Goal: Find specific page/section: Find specific page/section

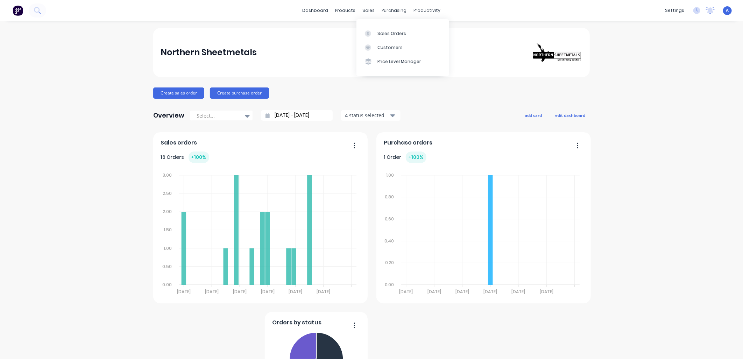
click at [377, 47] on div "Customers" at bounding box center [389, 47] width 25 height 6
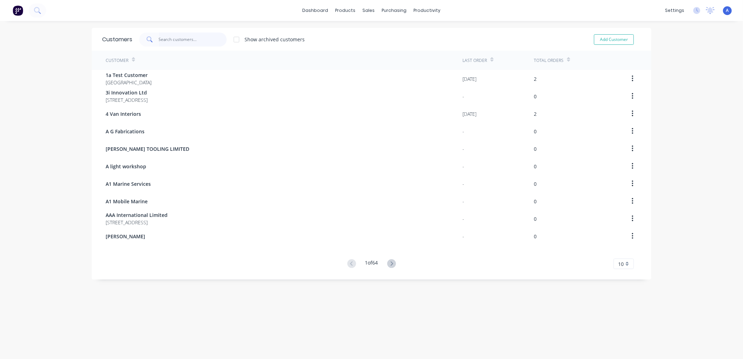
click at [180, 40] on input "text" at bounding box center [193, 40] width 68 height 14
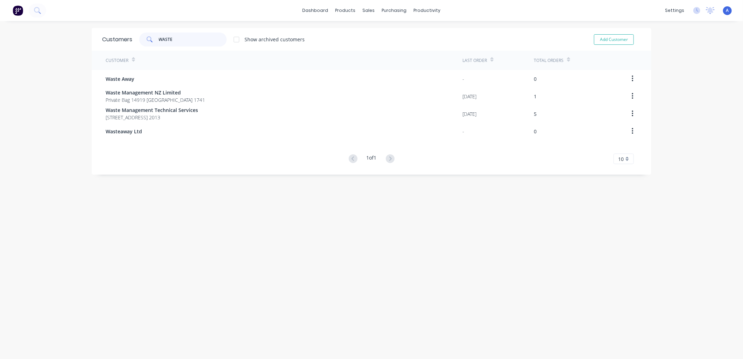
type input "WASTE"
click at [133, 93] on span "Waste Management NZ Limited" at bounding box center [155, 92] width 99 height 7
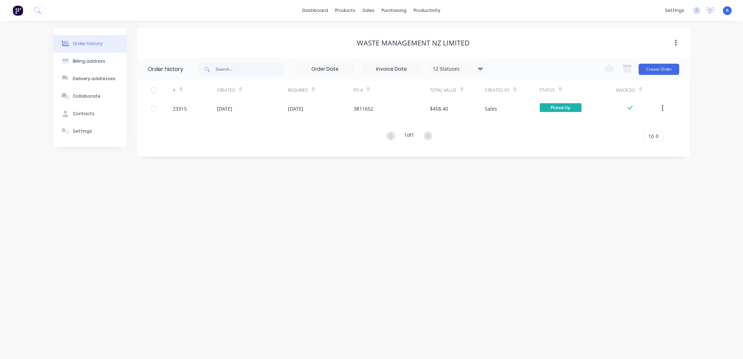
click at [78, 114] on div "Contacts" at bounding box center [84, 113] width 22 height 6
select select "AU"
select select "NZ"
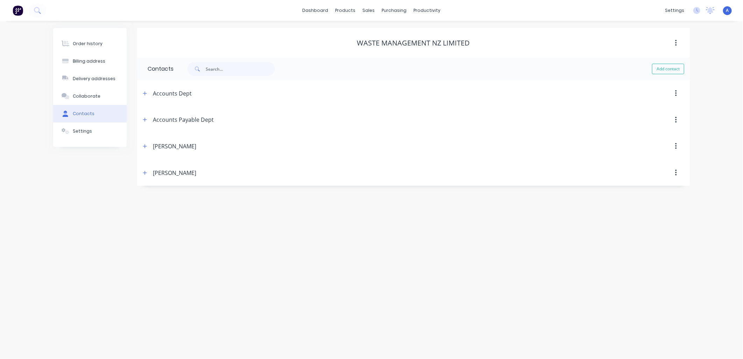
click at [145, 171] on icon "button" at bounding box center [145, 173] width 4 height 4
